Goal: Transaction & Acquisition: Purchase product/service

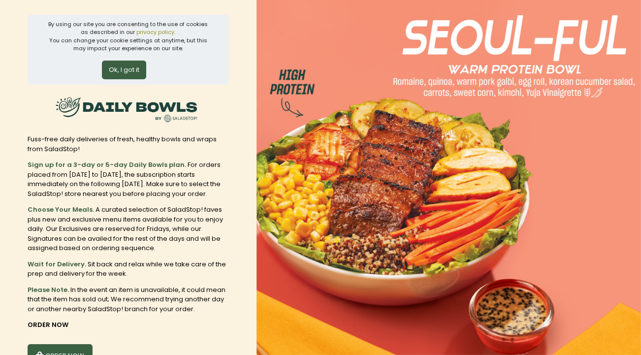
scroll to position [63, 0]
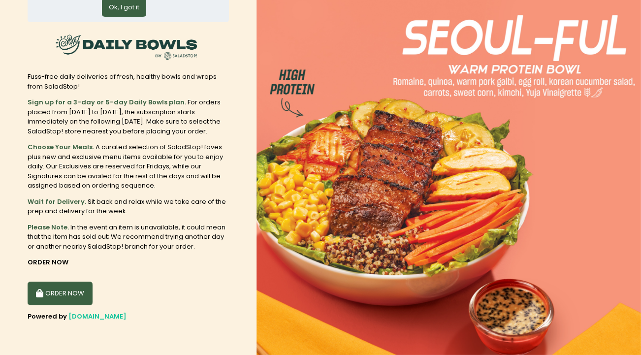
click at [69, 297] on button "ORDER NOW" at bounding box center [60, 293] width 65 height 24
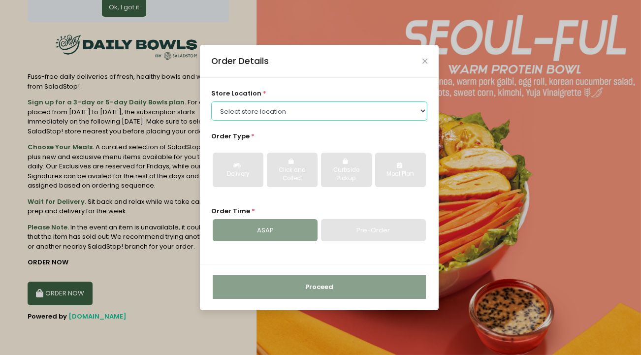
click at [288, 112] on select "Select store location [GEOGRAPHIC_DATA] [PERSON_NAME][GEOGRAPHIC_DATA] [GEOGRAP…" at bounding box center [319, 110] width 217 height 19
select select "6216e554a1873057bf703a14"
click at [211, 101] on select "Select store location [GEOGRAPHIC_DATA] [PERSON_NAME][GEOGRAPHIC_DATA] [GEOGRAP…" at bounding box center [319, 110] width 217 height 19
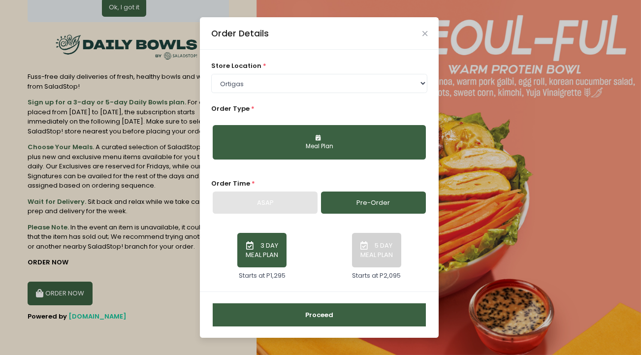
click at [316, 138] on icon "button" at bounding box center [318, 138] width 7 height 6
click at [267, 249] on button "3 DAY MEAL PLAN" at bounding box center [261, 250] width 49 height 34
click at [281, 200] on div "ASAP" at bounding box center [265, 202] width 105 height 23
click at [318, 198] on div "ASAP Pre-Order" at bounding box center [319, 202] width 217 height 23
click at [282, 204] on div "ASAP" at bounding box center [265, 202] width 105 height 23
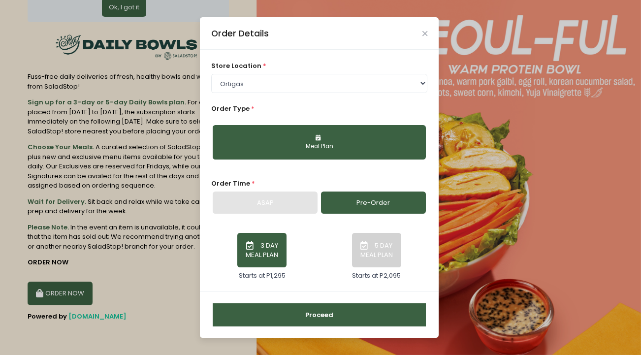
click at [348, 202] on link "Pre-Order" at bounding box center [373, 202] width 105 height 23
click at [293, 319] on button "Proceed" at bounding box center [319, 315] width 213 height 24
